Goal: Task Accomplishment & Management: Complete application form

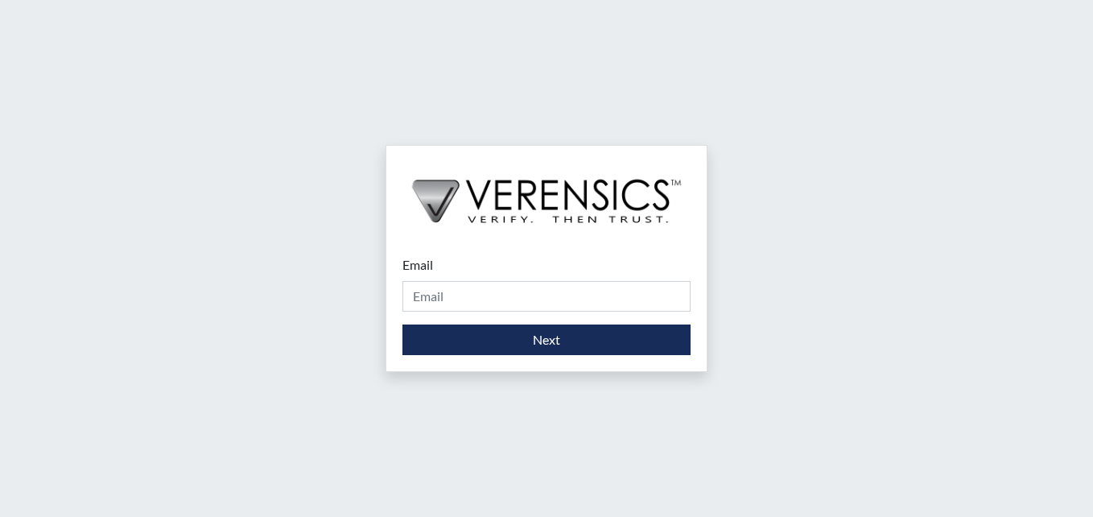
click at [494, 306] on input "Email" at bounding box center [546, 296] width 288 height 31
click at [467, 286] on input "astig" at bounding box center [546, 296] width 288 height 31
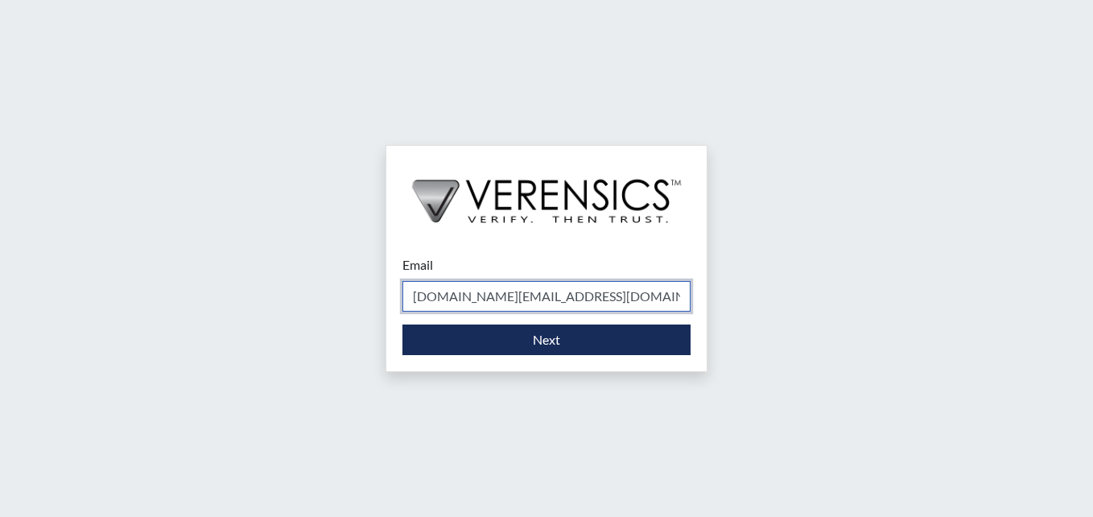
type input "[DOMAIN_NAME][EMAIL_ADDRESS][DOMAIN_NAME]"
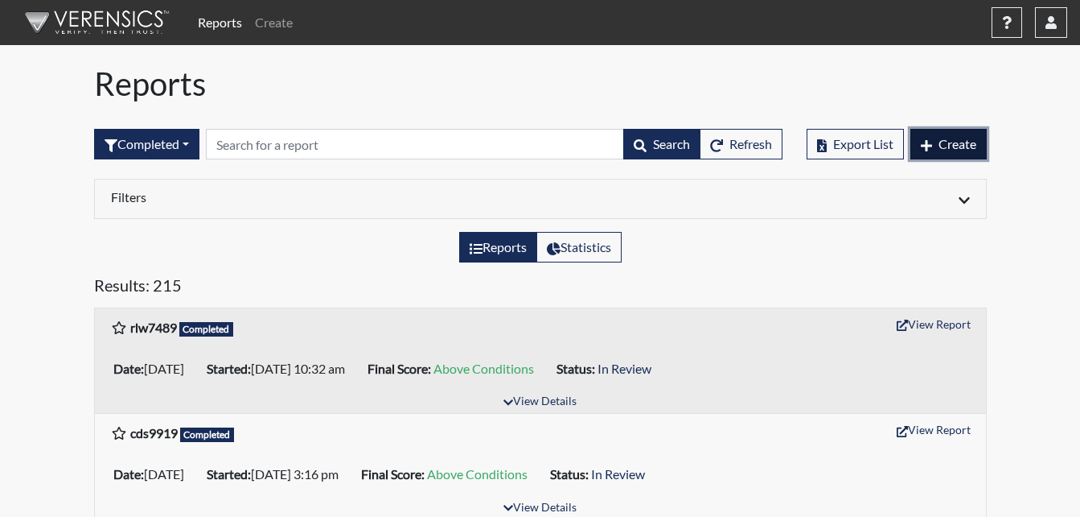
click at [936, 150] on button "Create" at bounding box center [949, 144] width 76 height 31
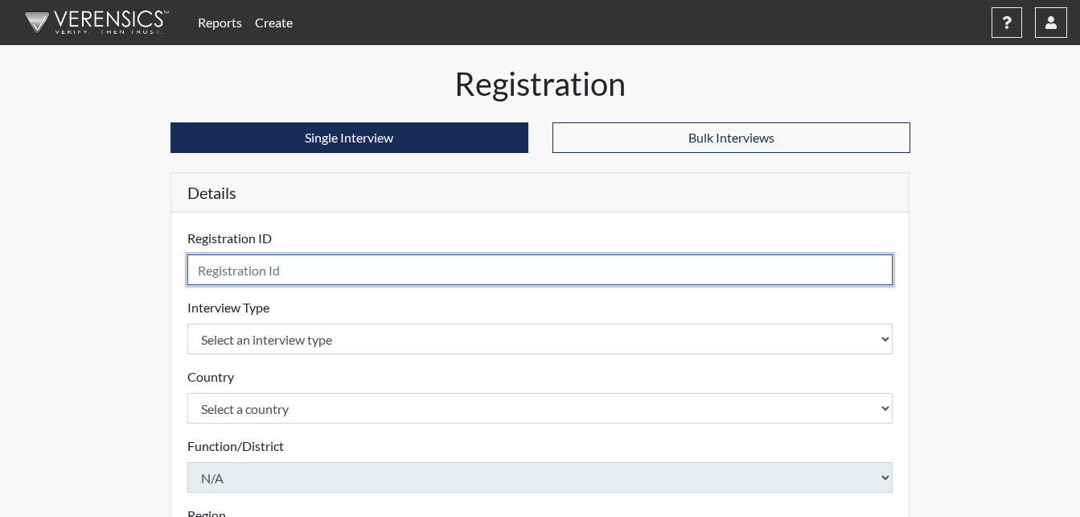
click at [219, 276] on input "text" at bounding box center [540, 269] width 706 height 31
type input "elw3496"
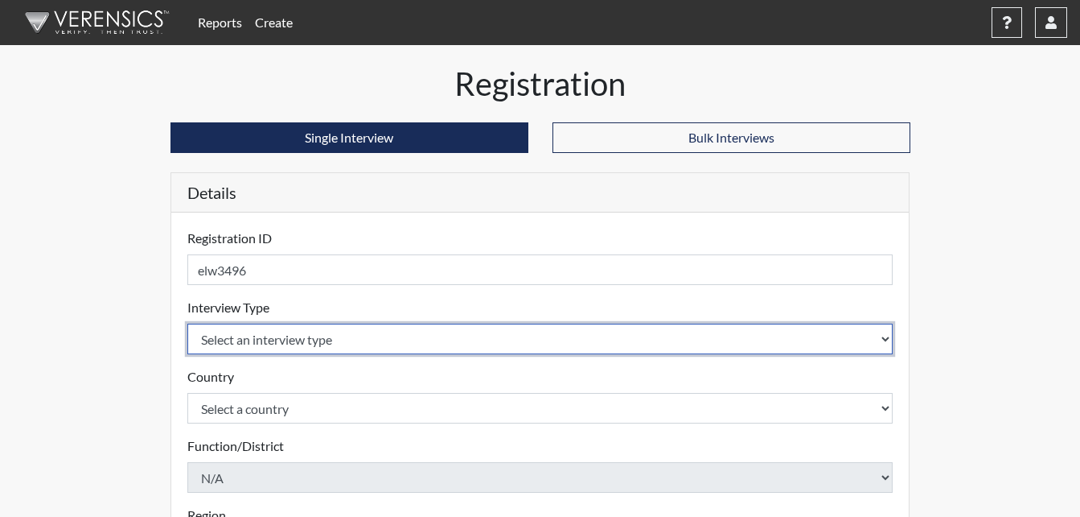
click at [274, 335] on select "Select an interview type Corrections Pre-Employment" at bounding box center [540, 338] width 706 height 31
select select "ff733e93-e1bf-11ea-9c9f-0eff0cf7eb8f"
click at [187, 323] on select "Select an interview type Corrections Pre-Employment" at bounding box center [540, 338] width 706 height 31
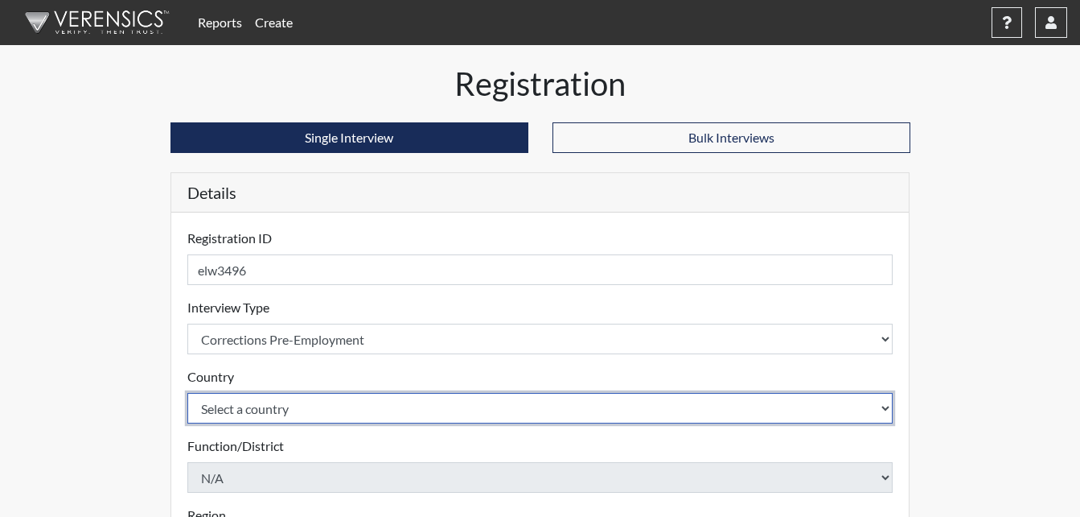
click at [252, 415] on select "Select a country [GEOGRAPHIC_DATA] [GEOGRAPHIC_DATA]" at bounding box center [540, 408] width 706 height 31
select select "united-states-of-[GEOGRAPHIC_DATA]"
click at [187, 393] on select "Select a country [GEOGRAPHIC_DATA] [GEOGRAPHIC_DATA]" at bounding box center [540, 408] width 706 height 31
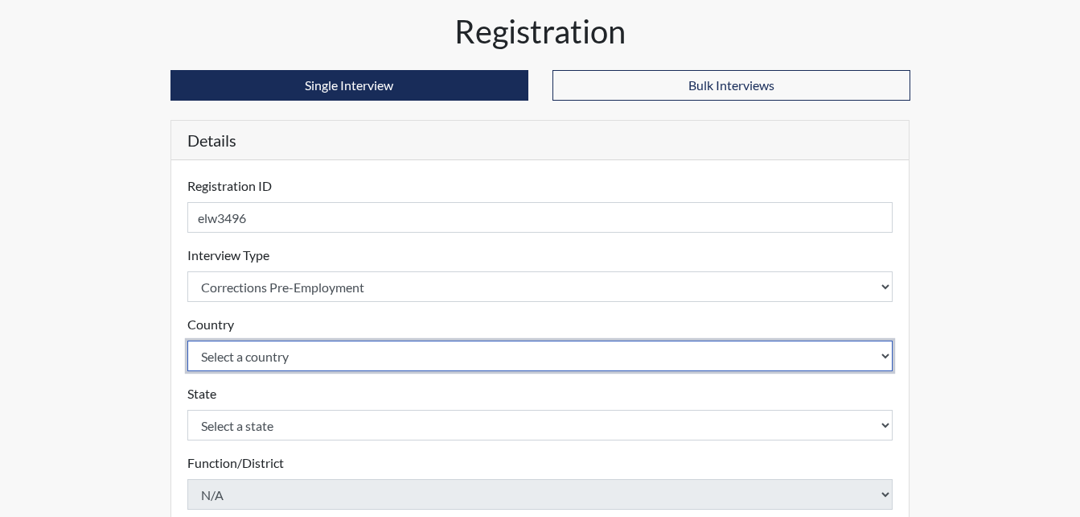
scroll to position [80, 0]
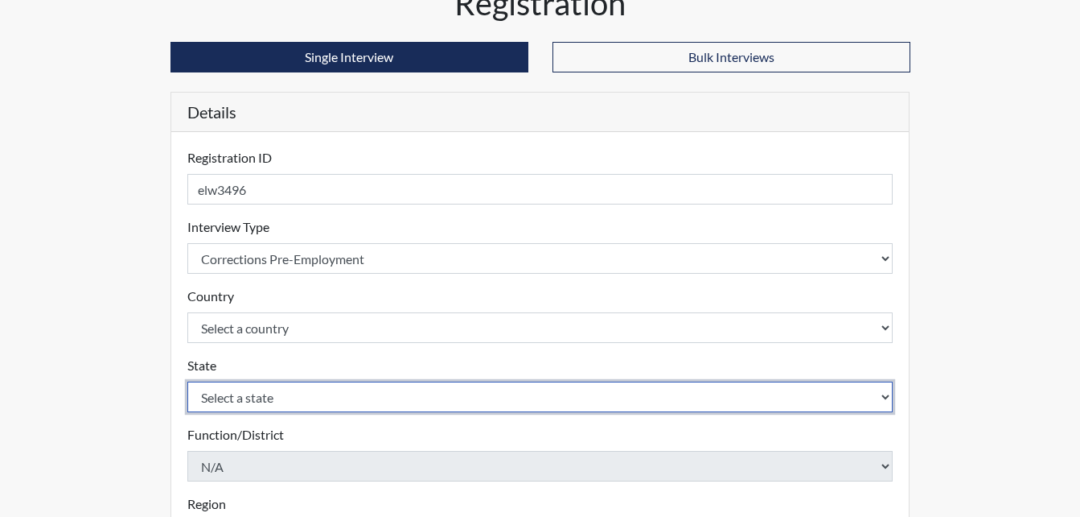
click at [305, 408] on select "Select a state [US_STATE] [US_STATE] [US_STATE] [US_STATE] [US_STATE] [US_STATE…" at bounding box center [540, 396] width 706 height 31
select select "GA"
click at [187, 381] on select "Select a state [US_STATE] [US_STATE] [US_STATE] [US_STATE] [US_STATE] [US_STATE…" at bounding box center [540, 396] width 706 height 31
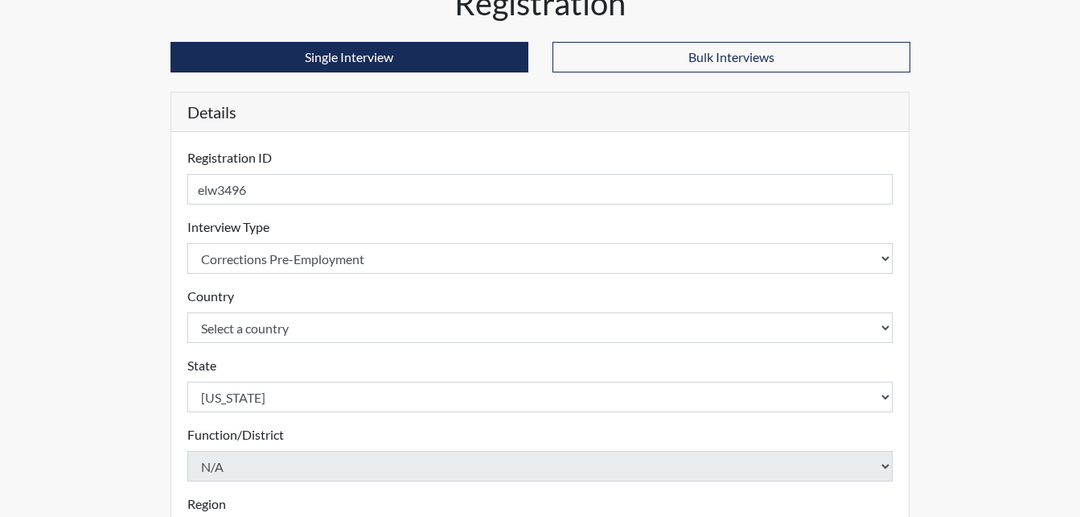
click at [251, 483] on form "Registration ID elw3496 Please provide a registration ID. Interview Type Select…" at bounding box center [540, 471] width 706 height 646
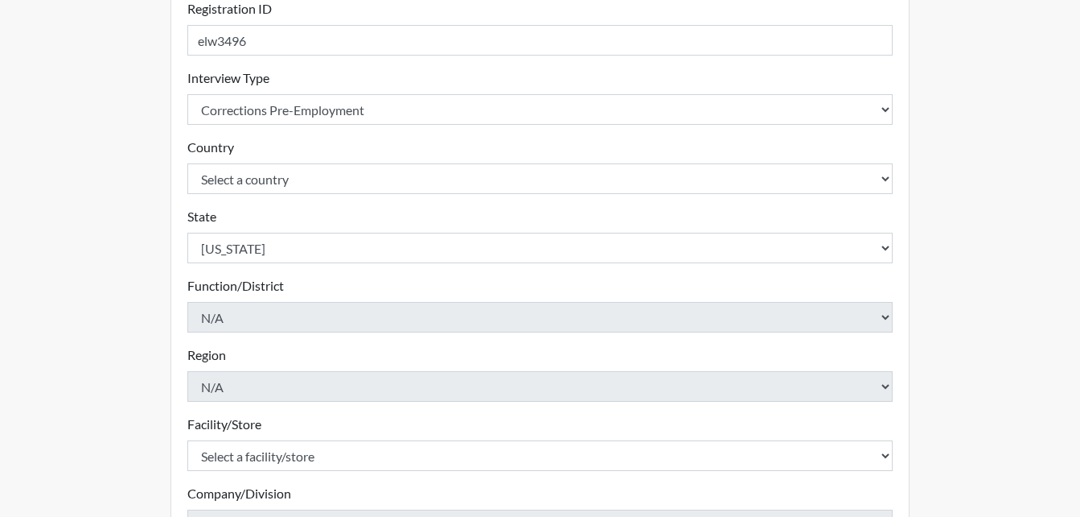
scroll to position [241, 0]
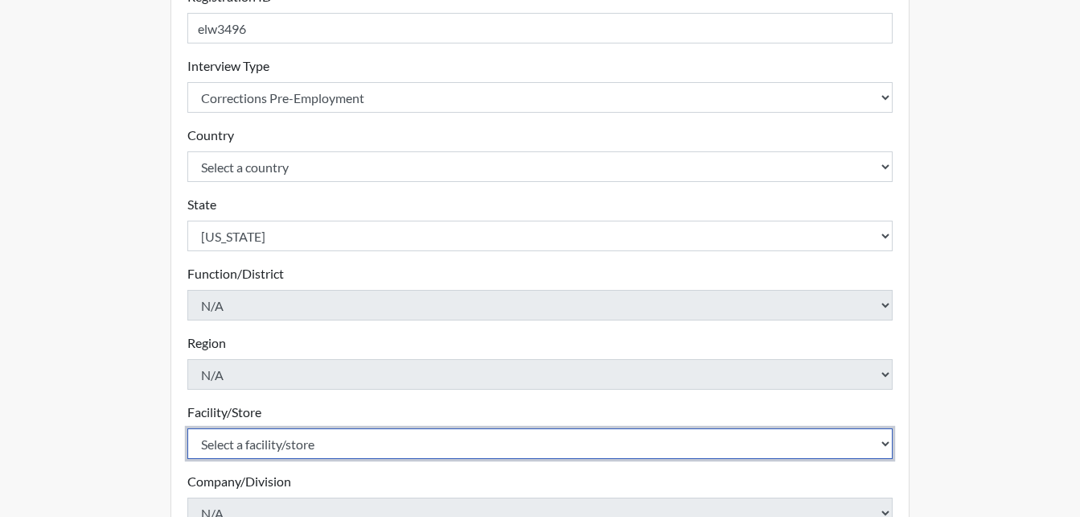
click at [371, 454] on select "Select a facility/store [PERSON_NAME] PDC Pulaski SP" at bounding box center [540, 443] width 706 height 31
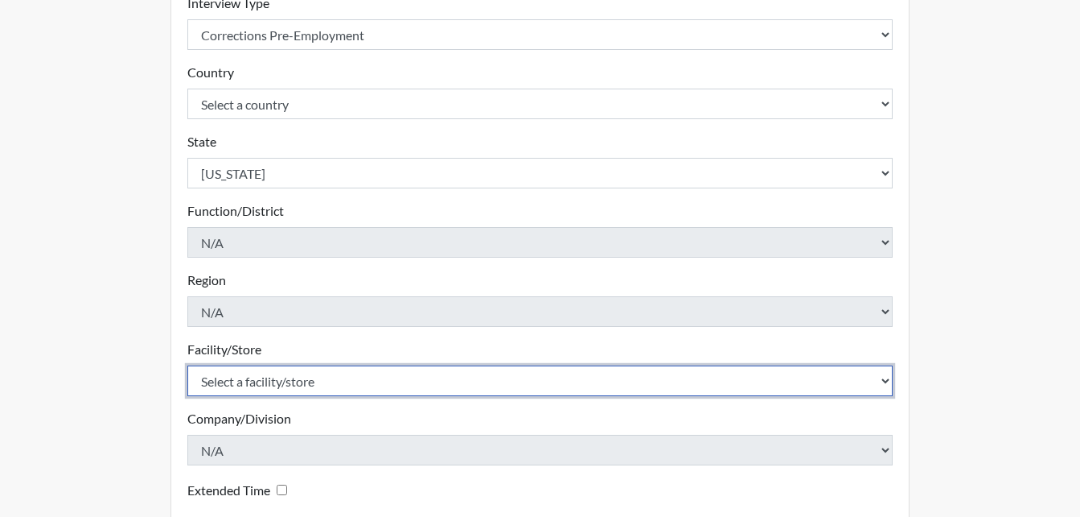
scroll to position [322, 0]
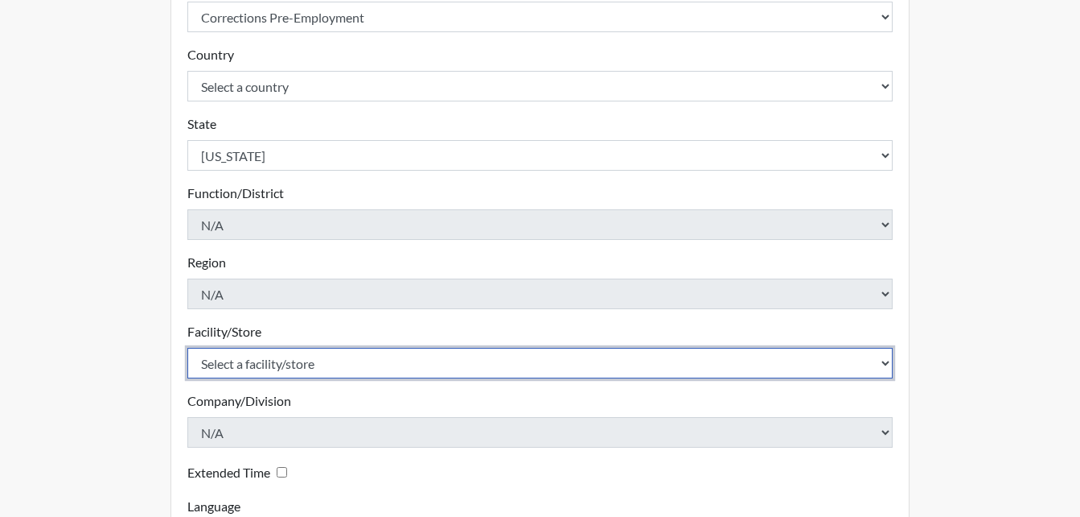
click at [337, 367] on select "Select a facility/store [PERSON_NAME] PDC Pulaski SP" at bounding box center [540, 363] width 706 height 31
select select "07d467a1-a762-4c04-a0fd-01b52b78d04c"
click at [187, 348] on select "Select a facility/store [PERSON_NAME] PDC Pulaski SP" at bounding box center [540, 363] width 706 height 31
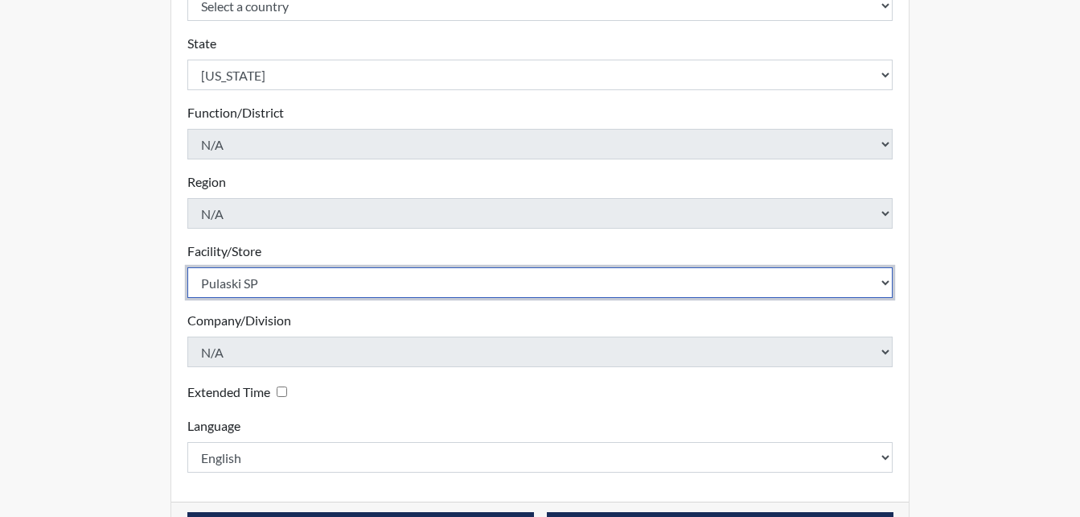
scroll to position [458, 0]
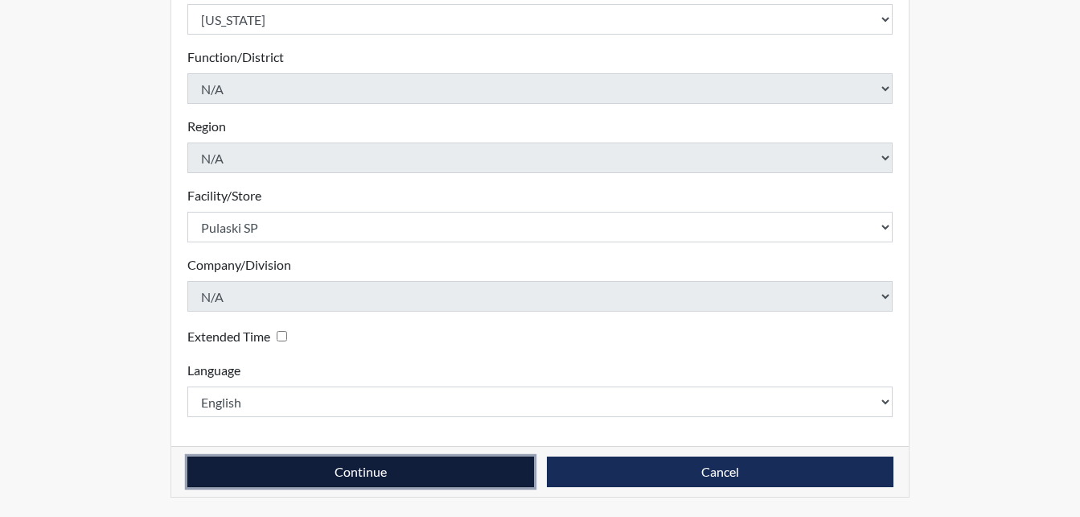
click at [337, 476] on button "Continue" at bounding box center [360, 471] width 347 height 31
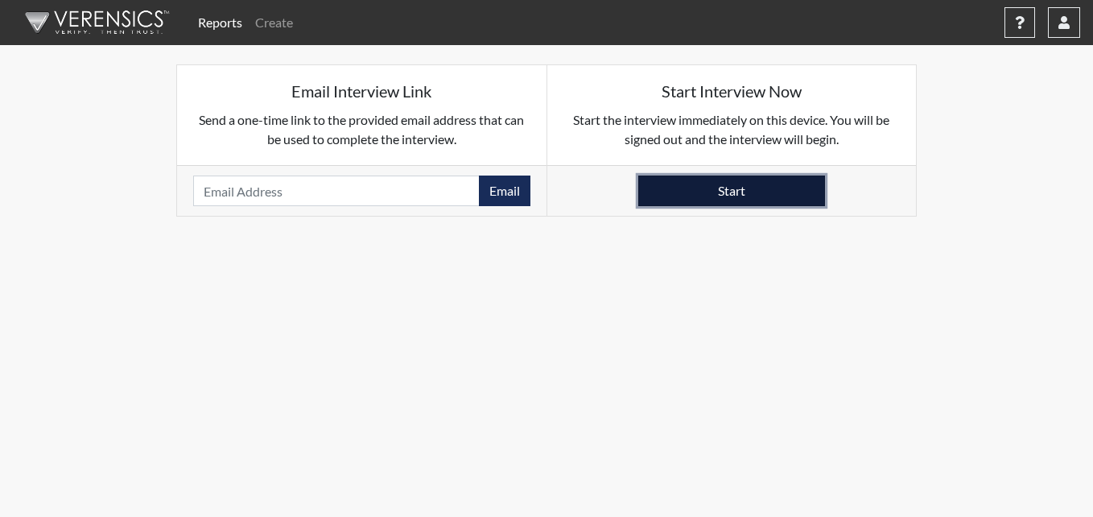
click at [714, 194] on button "Start" at bounding box center [731, 190] width 187 height 31
